Goal: Navigation & Orientation: Find specific page/section

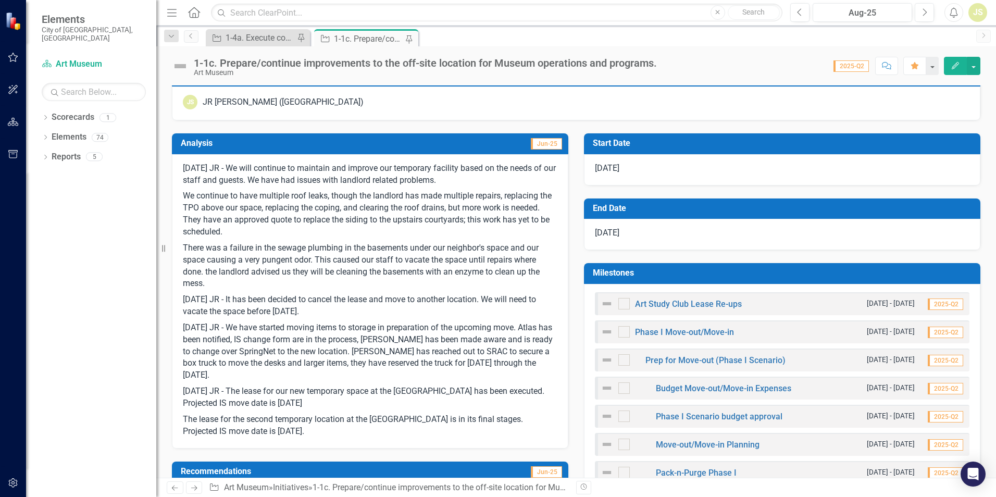
scroll to position [208, 0]
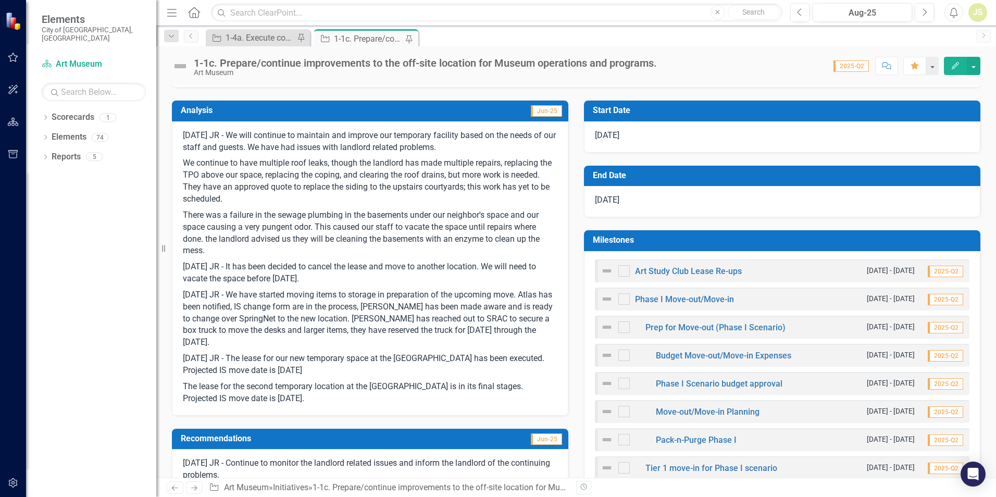
click at [419, 258] on p "There was a failure in the sewage plumbing in the basements under our neighbor'…" at bounding box center [370, 233] width 375 height 52
drag, startPoint x: 159, startPoint y: 246, endPoint x: 126, endPoint y: 242, distance: 34.1
click at [127, 242] on div "Elements [GEOGRAPHIC_DATA], [GEOGRAPHIC_DATA] Scorecard Art Museum Search Dropd…" at bounding box center [78, 248] width 156 height 497
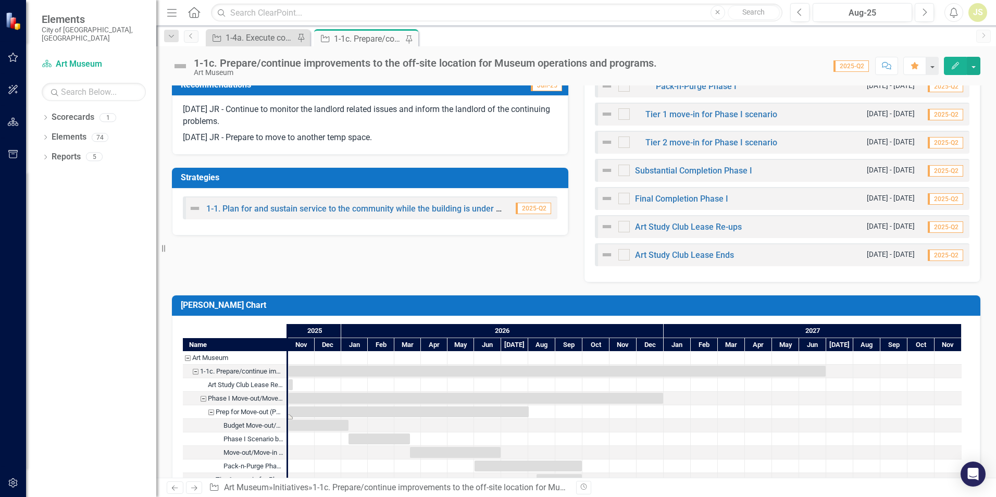
scroll to position [556, 0]
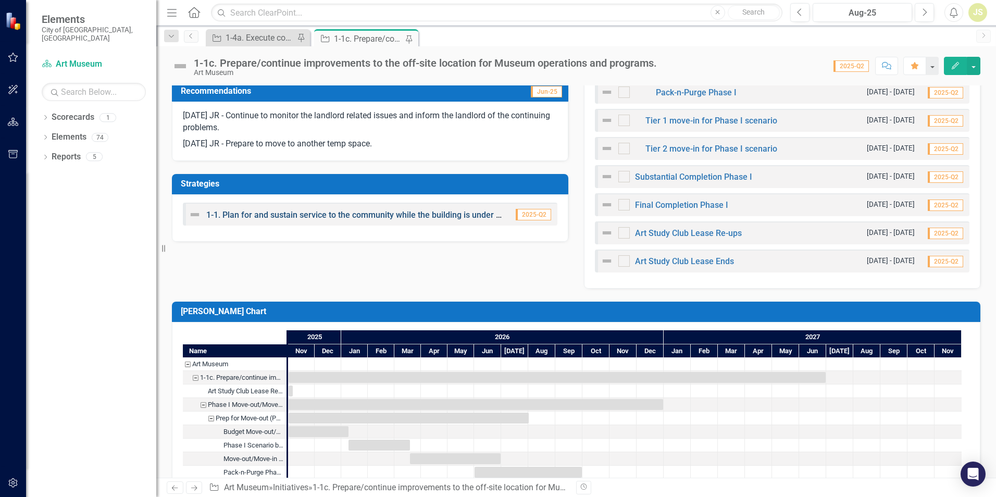
click at [307, 218] on link "1-1. Plan for and sustain service to the community while the building is under …" at bounding box center [375, 215] width 338 height 10
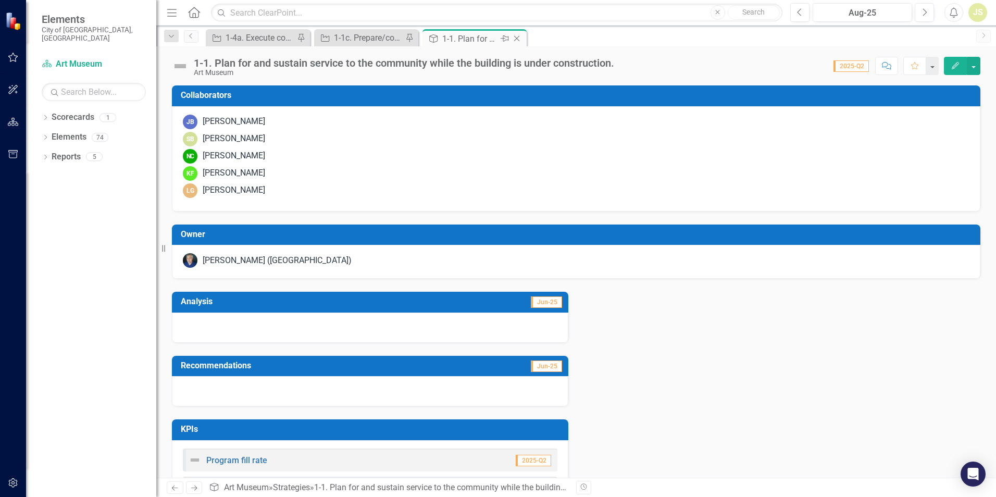
click at [519, 38] on icon "Close" at bounding box center [517, 38] width 10 height 8
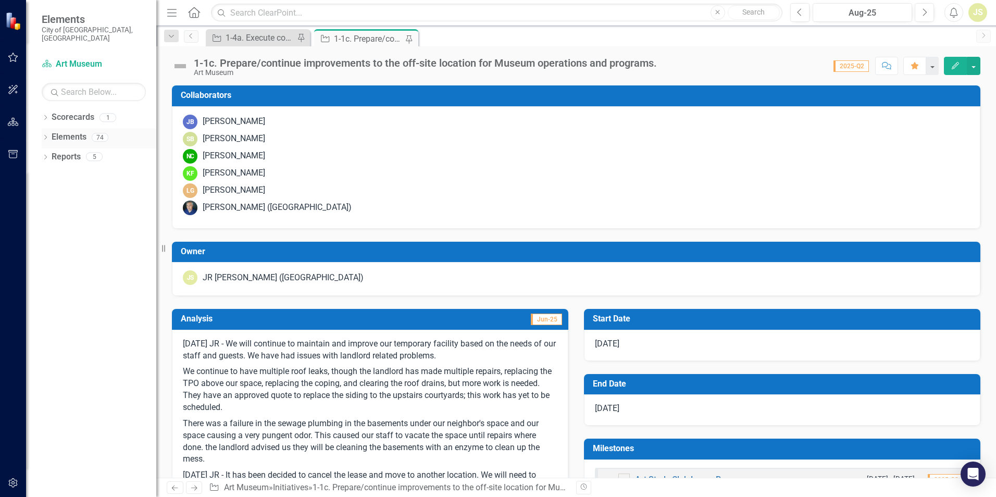
click at [49, 130] on div "Dropdown Elements 74" at bounding box center [99, 139] width 115 height 20
click at [44, 135] on icon "Dropdown" at bounding box center [45, 138] width 7 height 6
click at [51, 155] on icon "Dropdown" at bounding box center [50, 158] width 7 height 6
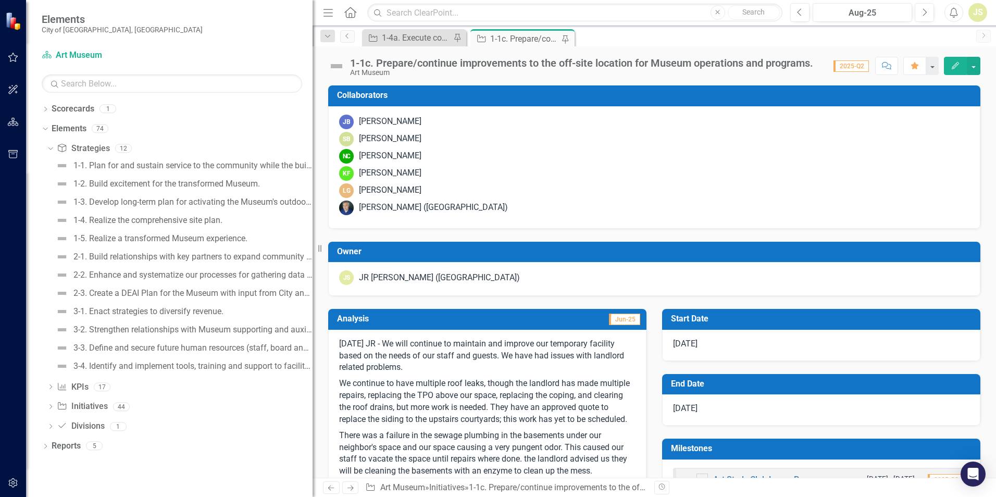
drag, startPoint x: 160, startPoint y: 243, endPoint x: 391, endPoint y: 244, distance: 231.3
click at [391, 244] on div "Elements [GEOGRAPHIC_DATA], [GEOGRAPHIC_DATA] Scorecard Art Museum Search Dropd…" at bounding box center [498, 248] width 996 height 497
click at [171, 238] on div "1-5. Realize a transformed Museum experience." at bounding box center [160, 238] width 174 height 9
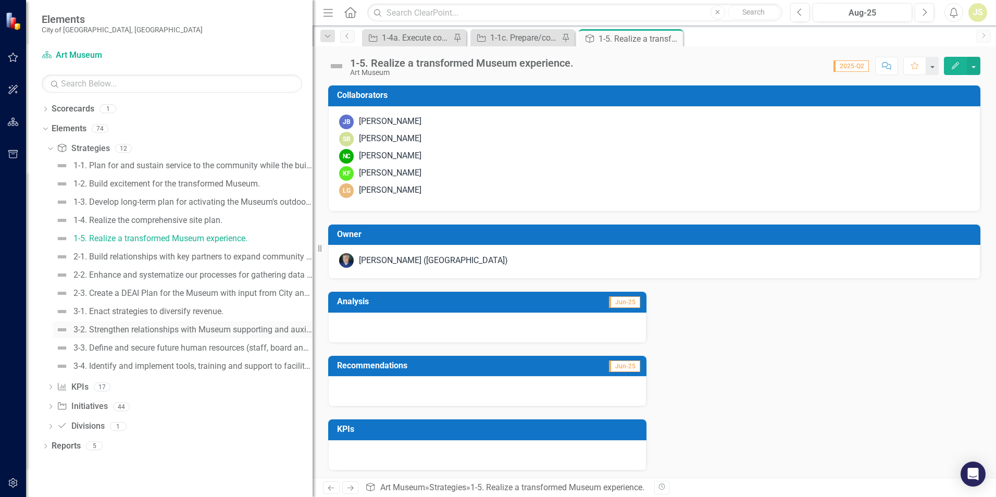
click at [135, 333] on div "3-2. Strengthen relationships with Museum supporting and auxiliary groups." at bounding box center [192, 329] width 239 height 9
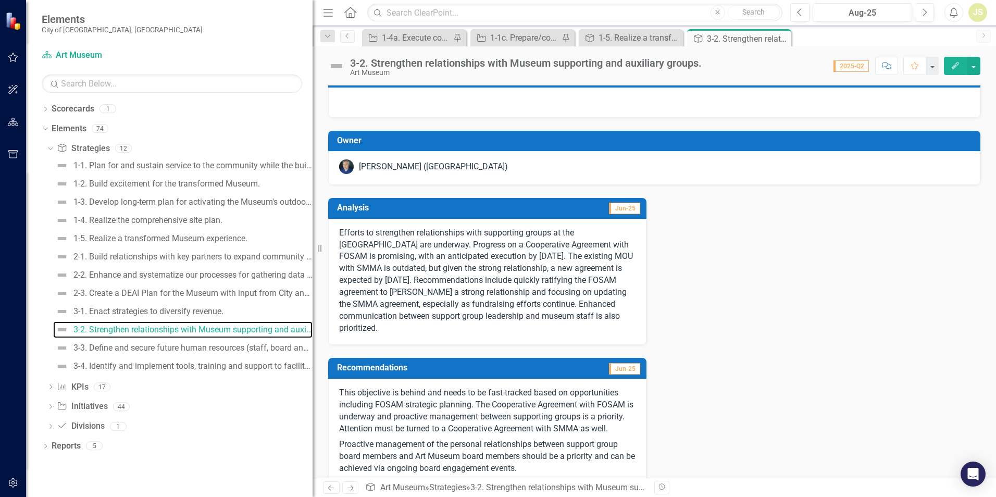
scroll to position [14, 0]
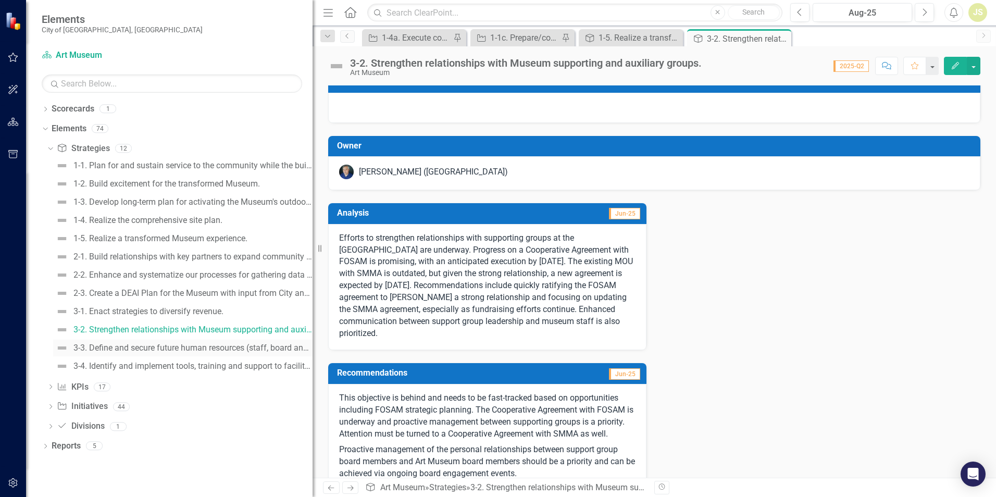
click at [180, 349] on div "3-3. Define and secure future human resources (staff, board and volunteer needs…" at bounding box center [192, 347] width 239 height 9
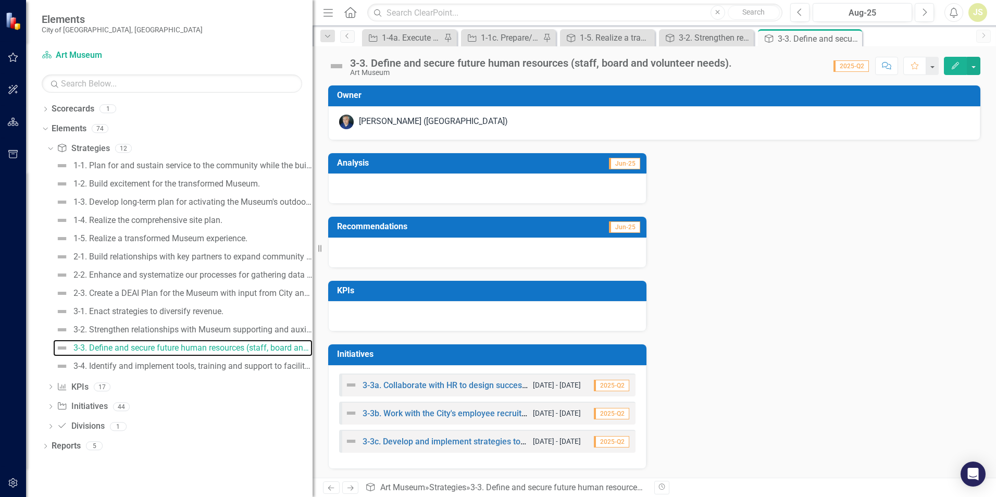
scroll to position [2, 0]
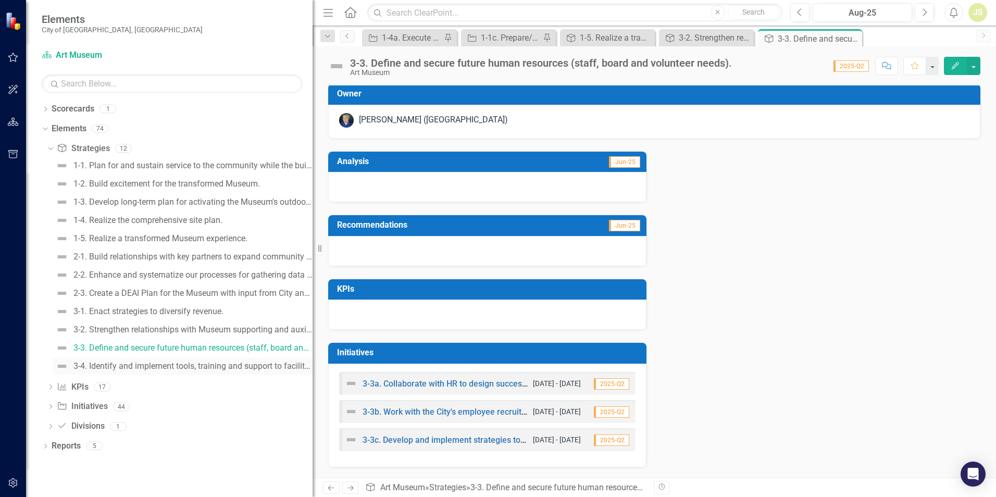
click at [177, 370] on div "3-4. Identify and implement tools, training and support to facilitate our succe…" at bounding box center [192, 366] width 239 height 9
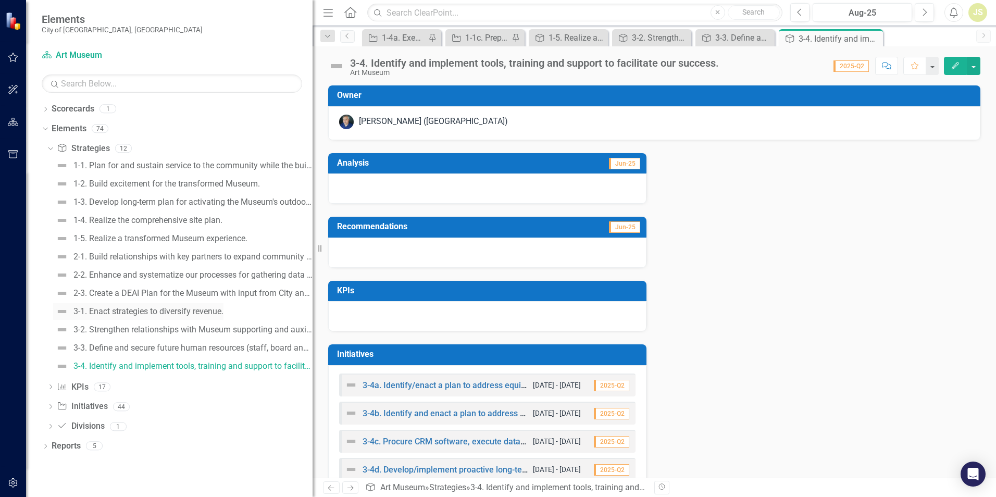
click at [126, 316] on div "3-1. Enact strategies to diversify revenue." at bounding box center [148, 311] width 150 height 9
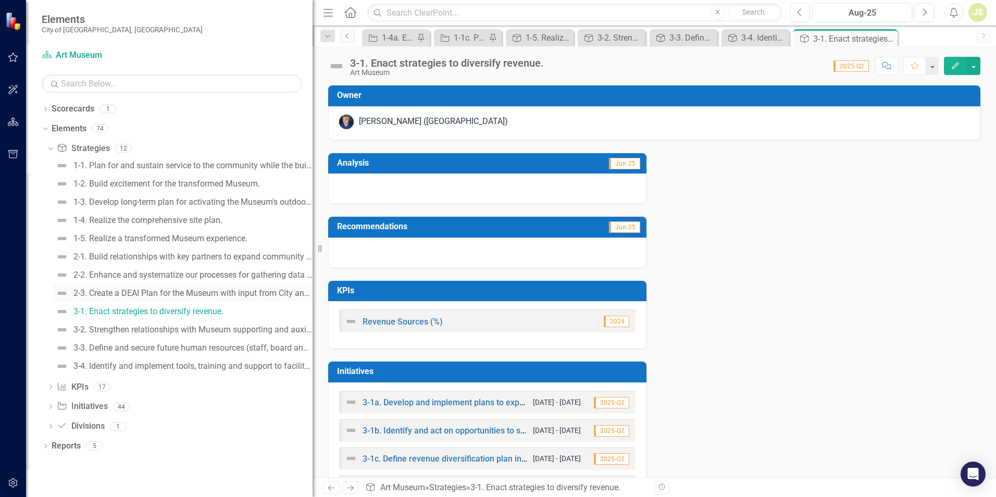
click at [111, 289] on div "2-3. Create a DEAI Plan for the Museum with input from City and community." at bounding box center [192, 293] width 239 height 9
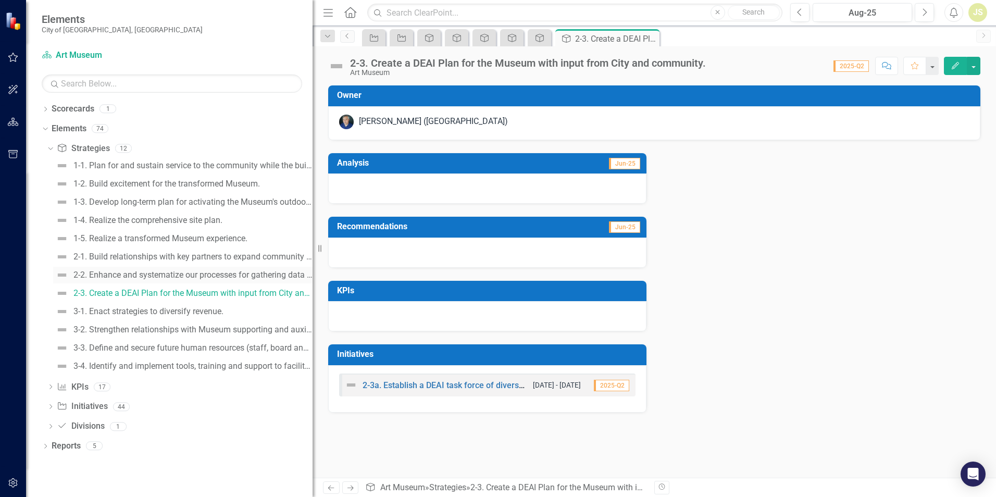
click at [126, 270] on div "2-2. Enhance and systematize our processes for gathering data from and about ou…" at bounding box center [192, 274] width 239 height 9
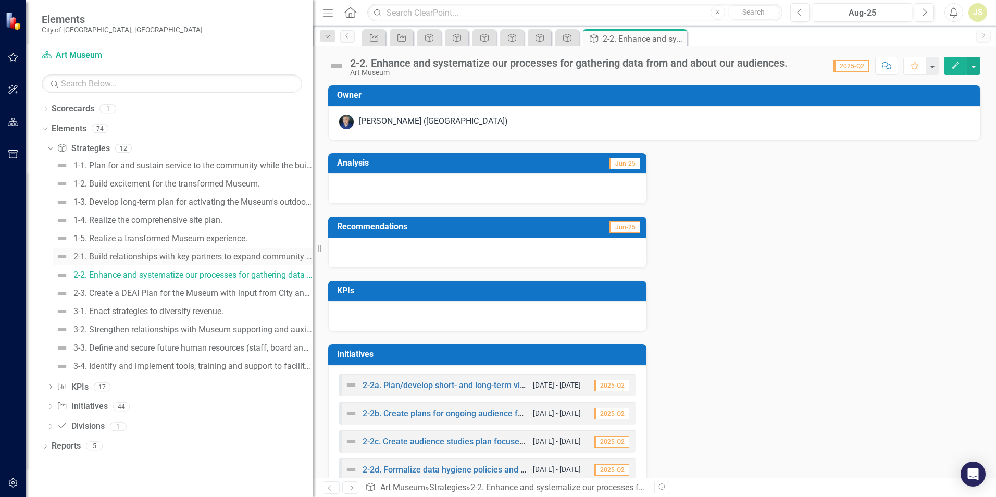
click at [149, 260] on div "2-1. Build relationships with key partners to expand community inclusion, reach…" at bounding box center [192, 256] width 239 height 9
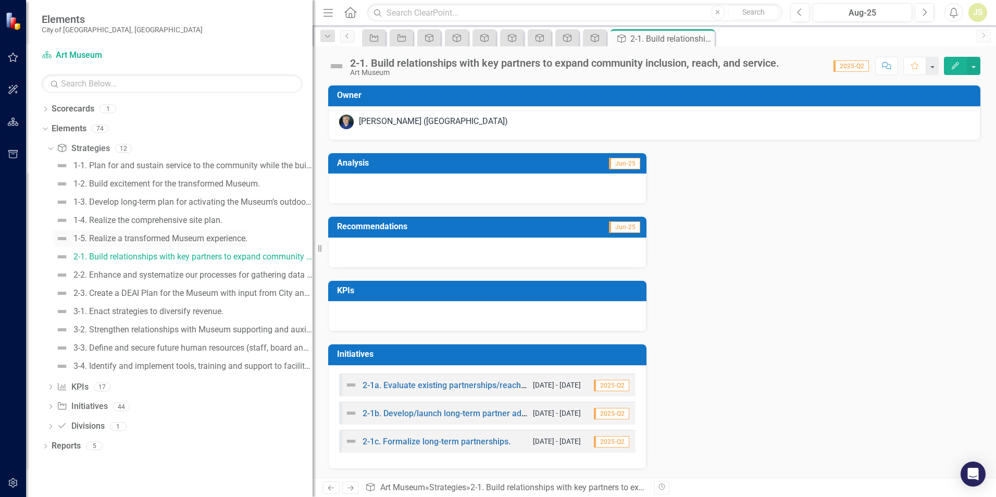
click at [128, 236] on div "1-5. Realize a transformed Museum experience." at bounding box center [160, 238] width 174 height 9
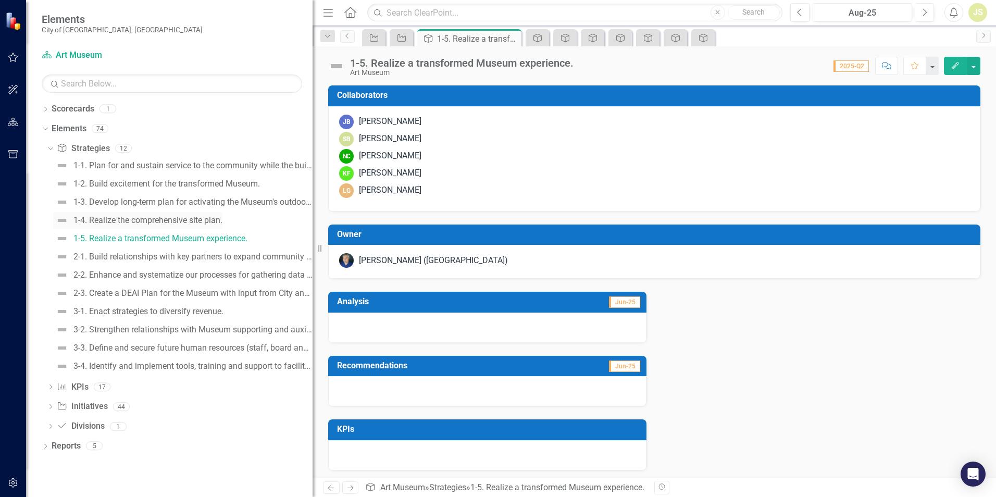
click at [133, 222] on div "1-4. Realize the comprehensive site plan." at bounding box center [147, 220] width 149 height 9
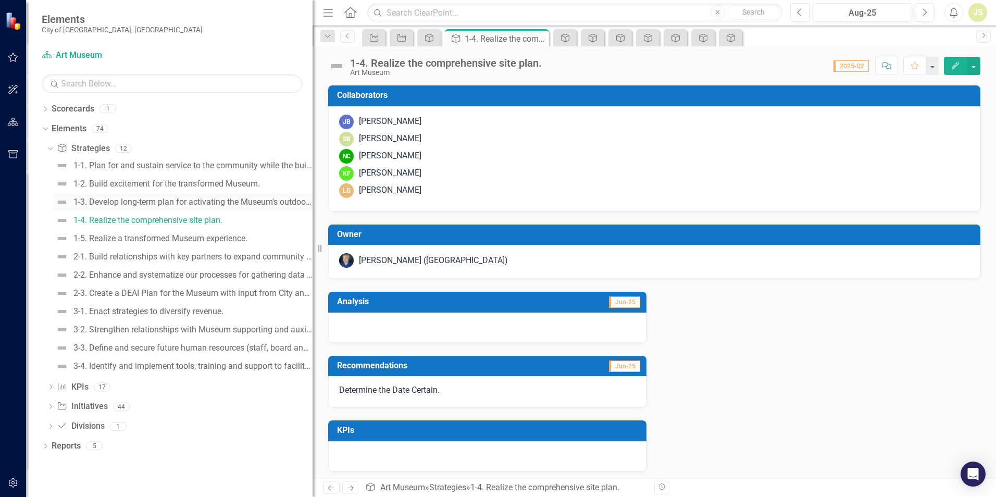
click at [132, 203] on div "1-3. Develop long-term plan for activating the Museum's outdoor surroundings." at bounding box center [192, 201] width 239 height 9
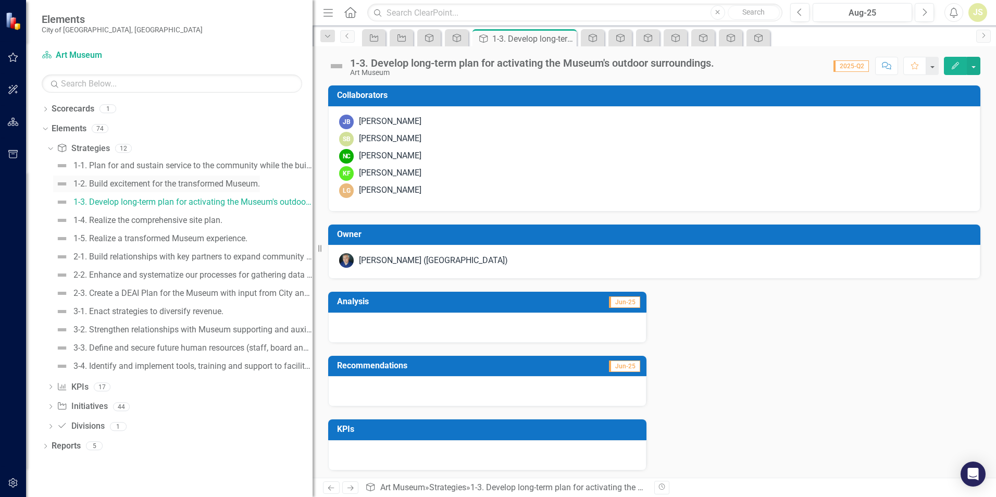
click at [131, 181] on div "1-2. Build excitement for the transformed Museum." at bounding box center [166, 183] width 187 height 9
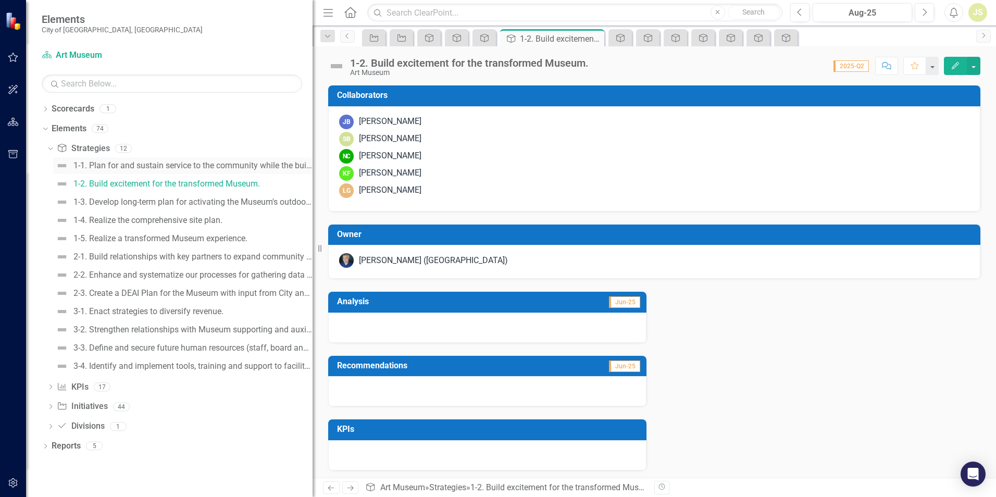
click at [146, 167] on div "1-1. Plan for and sustain service to the community while the building is under …" at bounding box center [192, 165] width 239 height 9
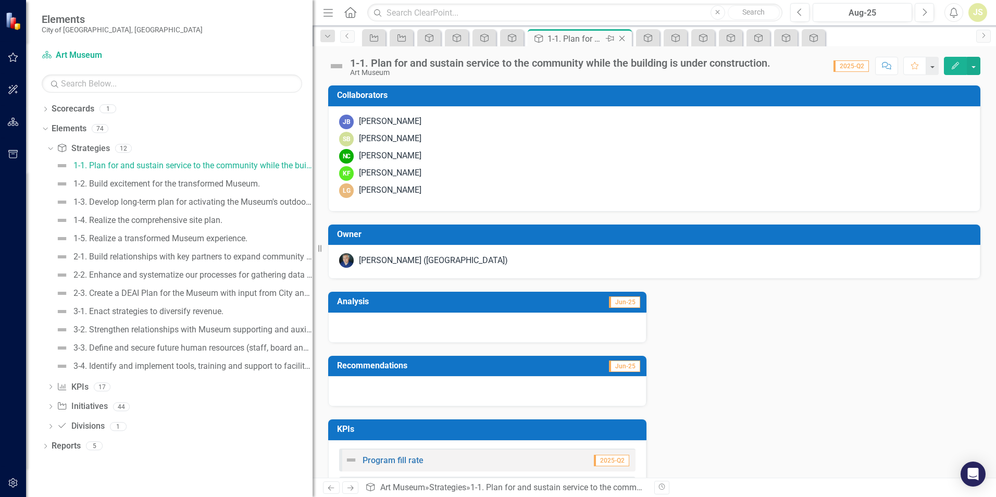
click at [624, 39] on icon "Close" at bounding box center [622, 38] width 10 height 8
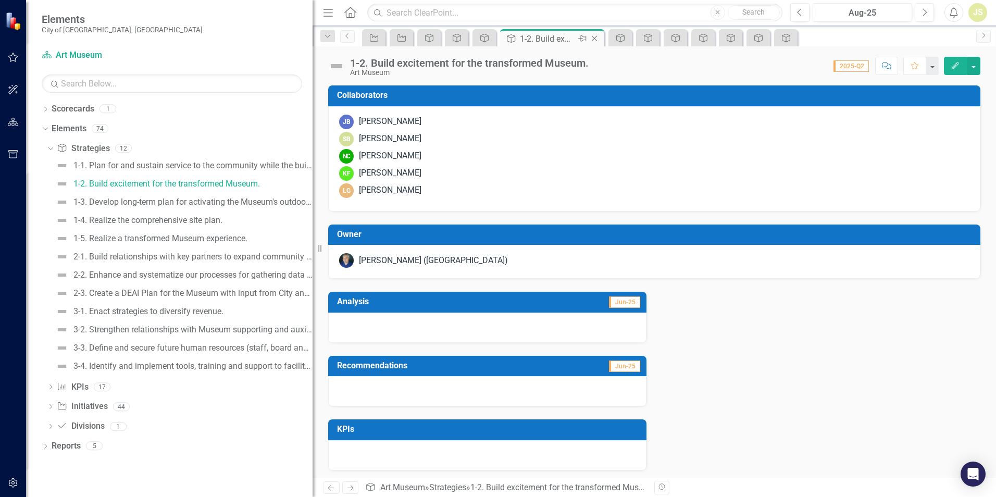
click at [594, 37] on icon "Close" at bounding box center [594, 38] width 10 height 8
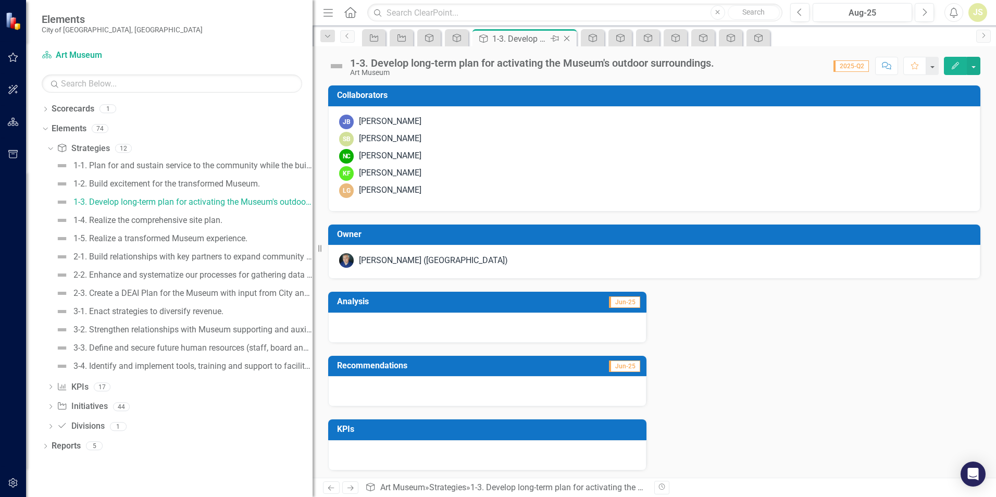
click at [567, 38] on icon at bounding box center [567, 39] width 6 height 6
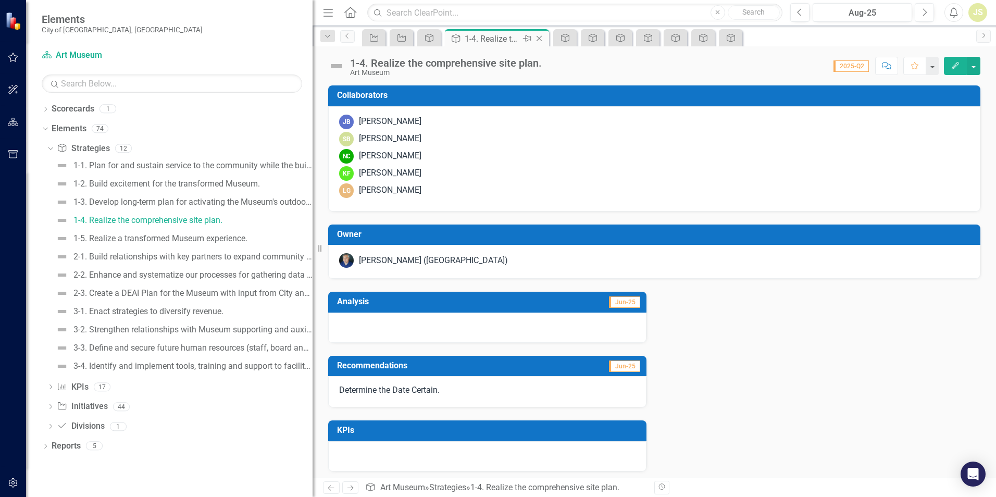
click at [540, 38] on icon at bounding box center [540, 39] width 6 height 6
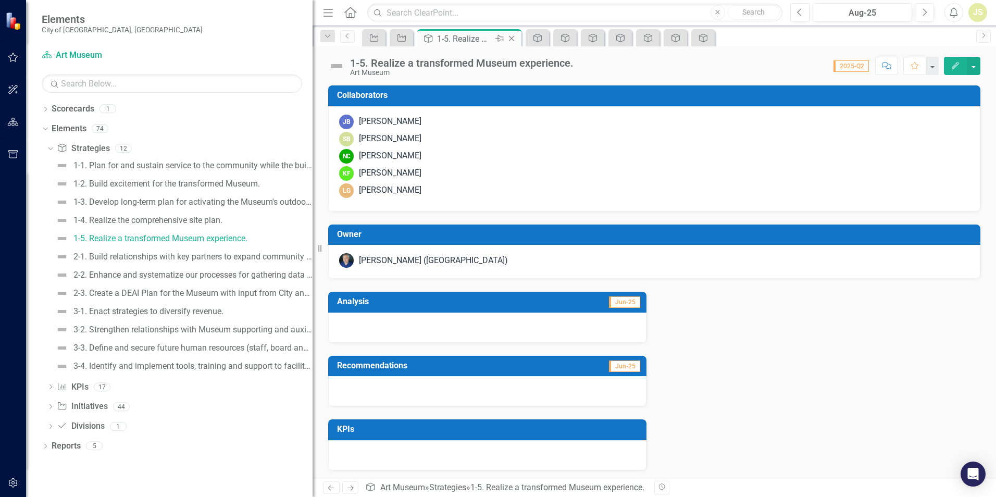
click at [515, 38] on icon "Close" at bounding box center [511, 38] width 10 height 8
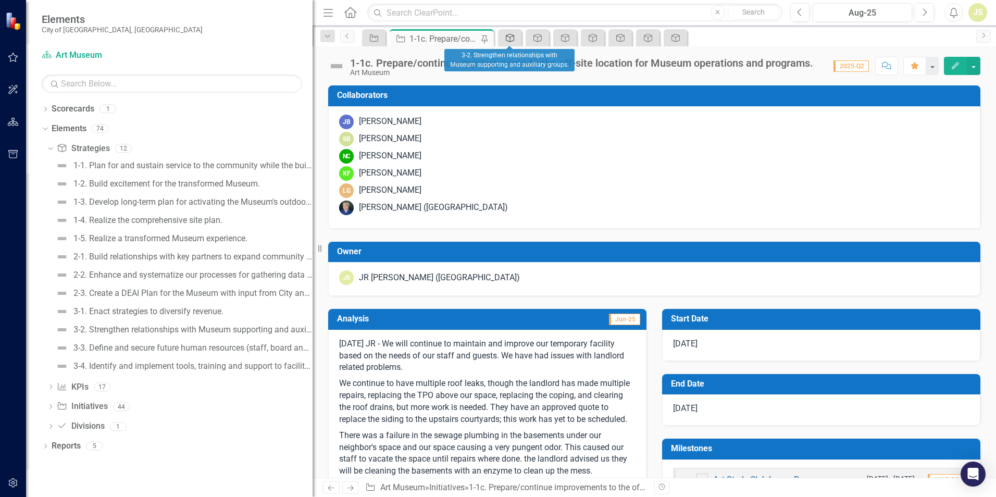
click at [514, 42] on icon "Strategy" at bounding box center [510, 38] width 10 height 8
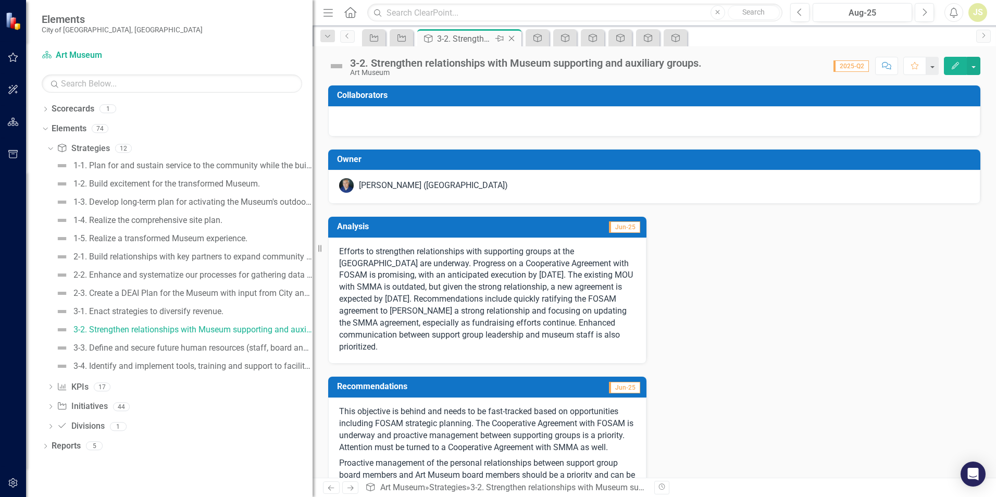
click at [514, 39] on icon "Close" at bounding box center [511, 38] width 10 height 8
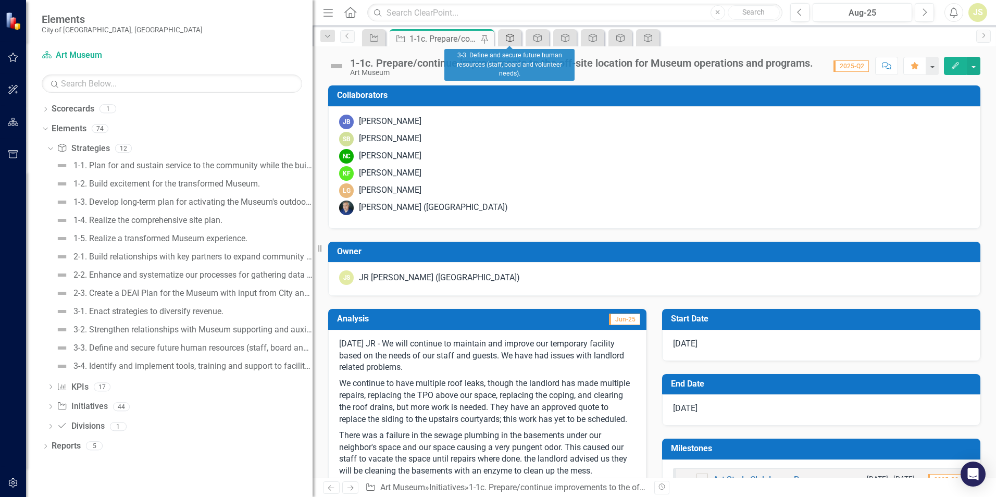
click at [514, 32] on div "Strategy" at bounding box center [508, 37] width 15 height 13
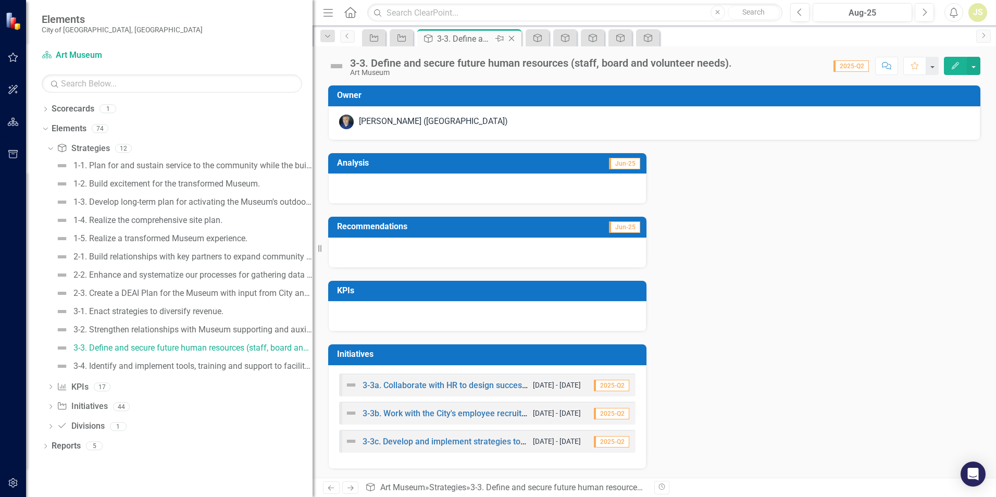
click at [513, 38] on icon "Close" at bounding box center [511, 38] width 10 height 8
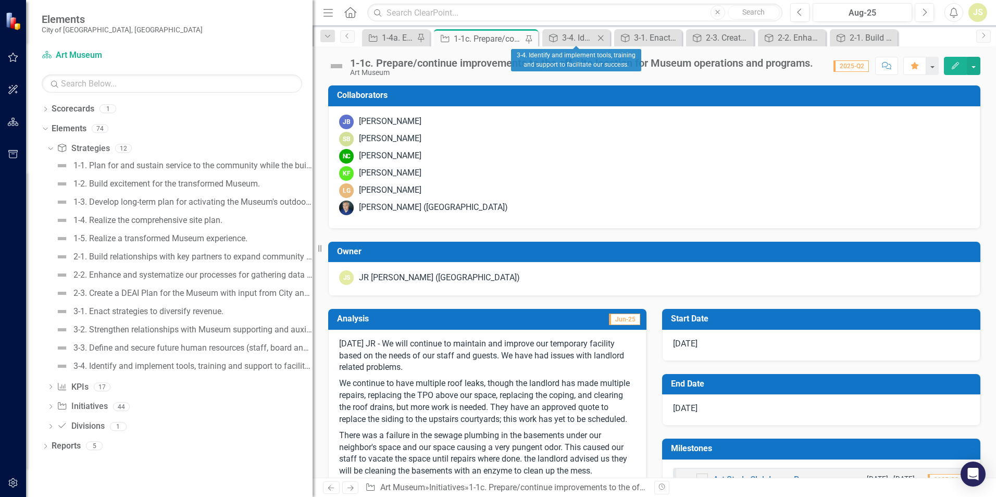
click at [602, 39] on icon at bounding box center [601, 38] width 6 height 6
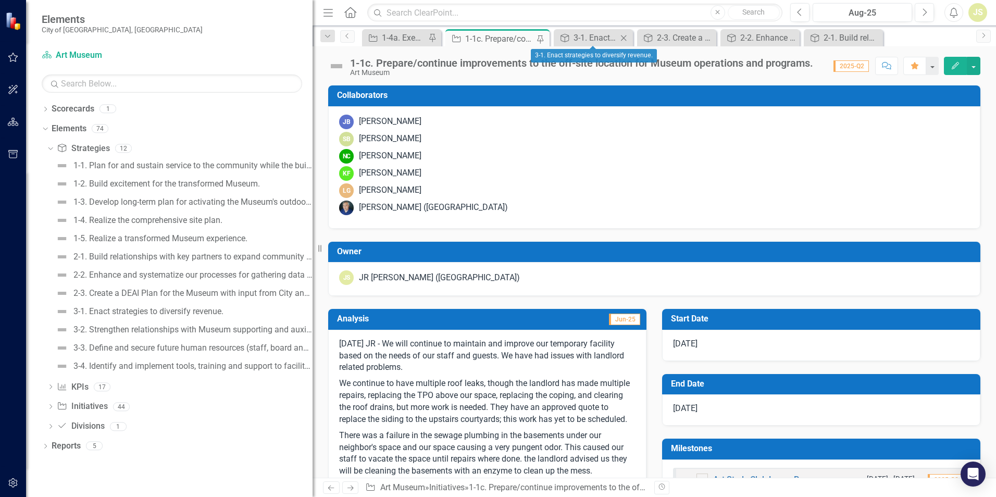
click at [626, 37] on icon "Close" at bounding box center [623, 38] width 10 height 8
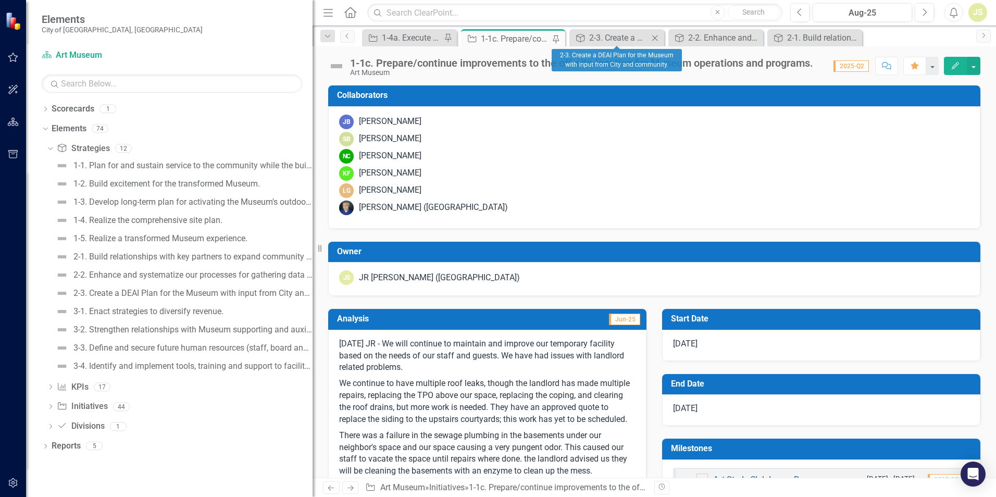
click at [654, 35] on icon "Close" at bounding box center [655, 38] width 10 height 8
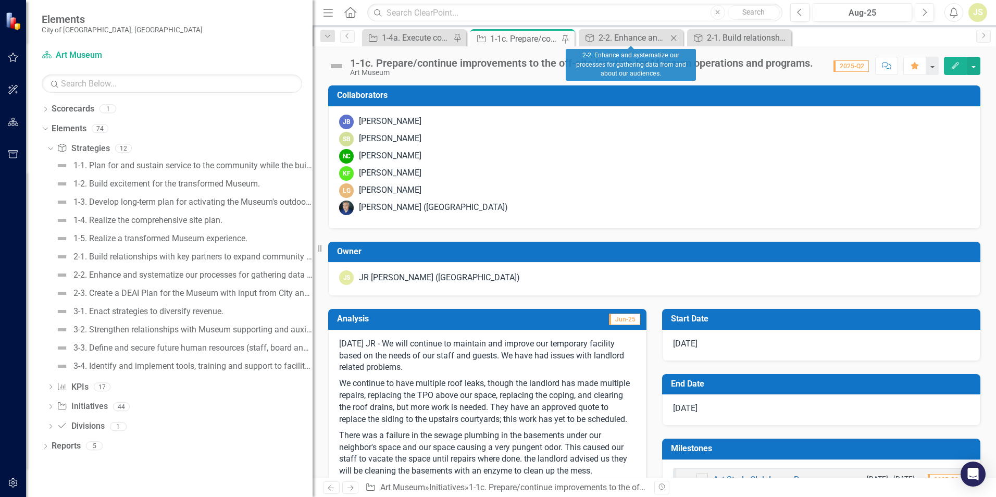
click at [671, 35] on icon "Close" at bounding box center [673, 38] width 10 height 8
click at [675, 40] on icon "Close" at bounding box center [673, 38] width 10 height 8
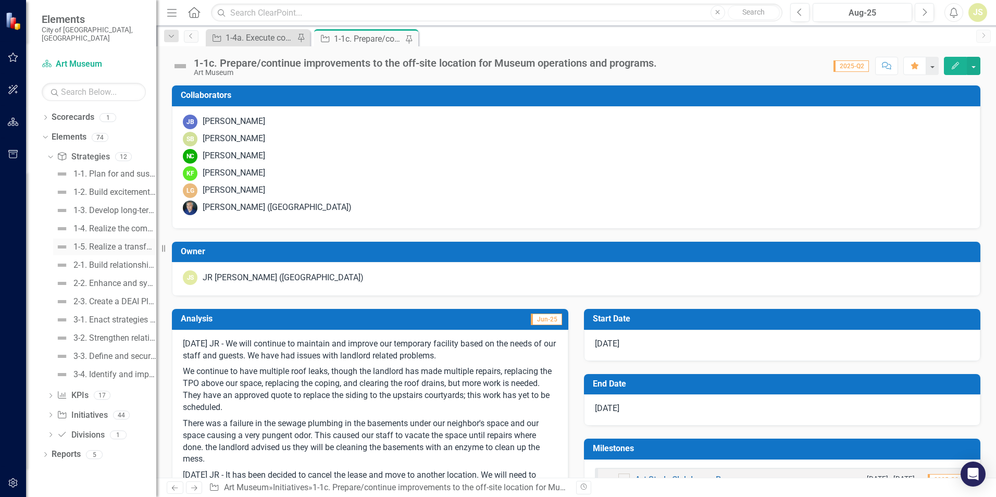
drag, startPoint x: 313, startPoint y: 242, endPoint x: 107, endPoint y: 234, distance: 205.4
click at [107, 234] on div "Elements [GEOGRAPHIC_DATA], [GEOGRAPHIC_DATA] Scorecard Art Museum Search Dropd…" at bounding box center [78, 248] width 156 height 497
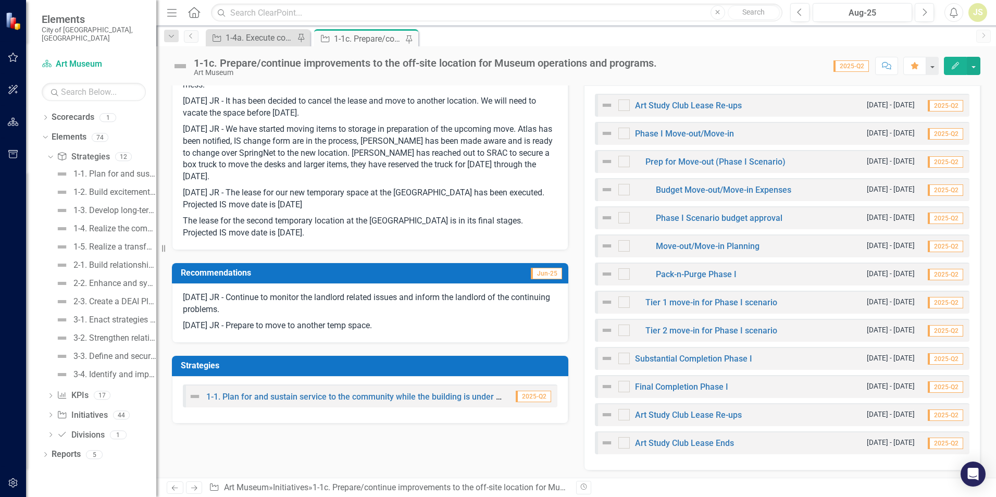
scroll to position [365, 0]
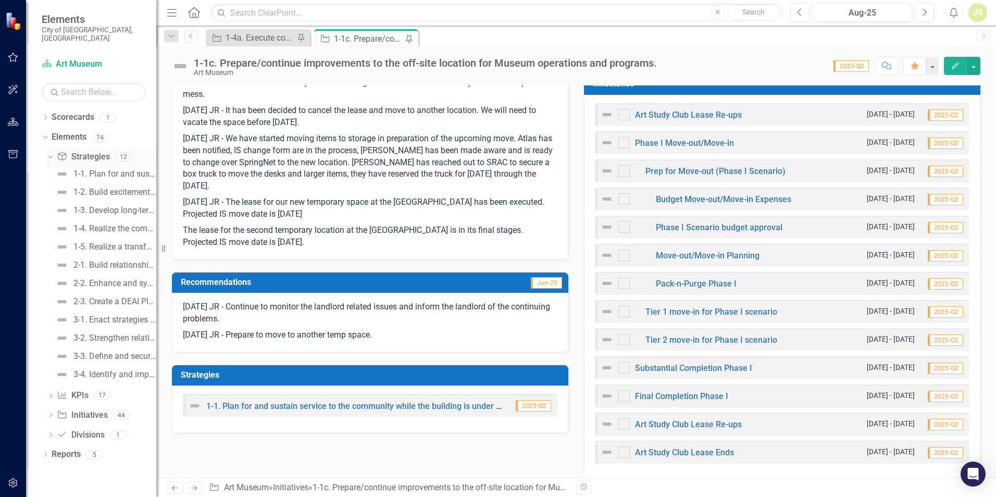
click at [49, 153] on icon "Dropdown" at bounding box center [49, 156] width 6 height 7
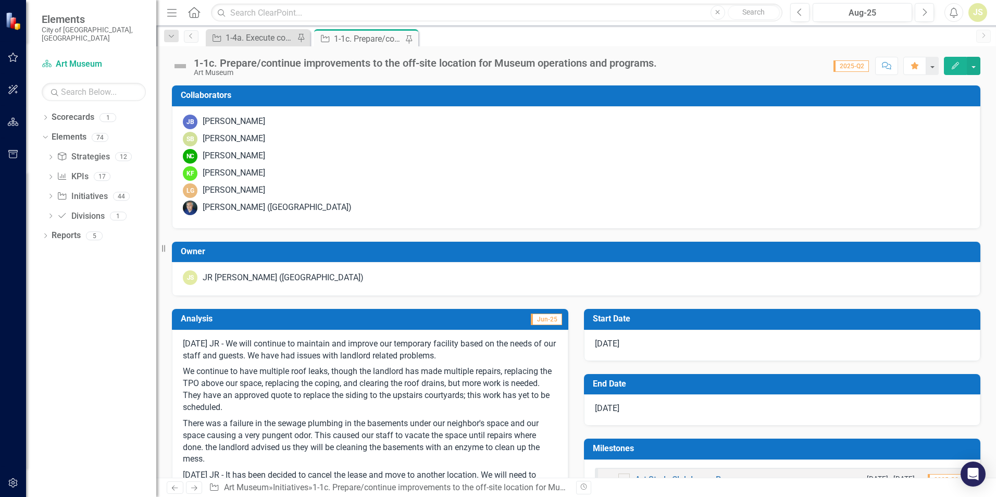
scroll to position [0, 0]
